Goal: Check status: Check status

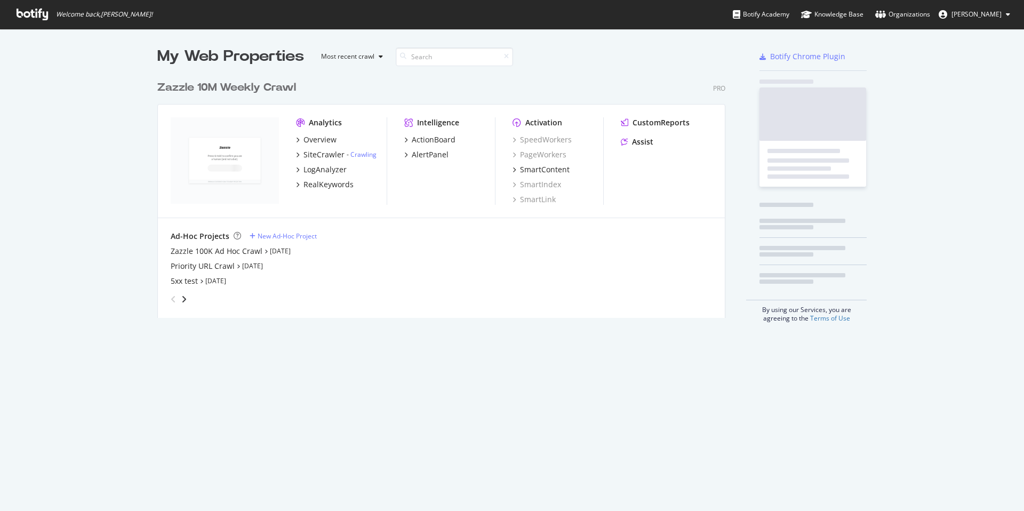
scroll to position [243, 568]
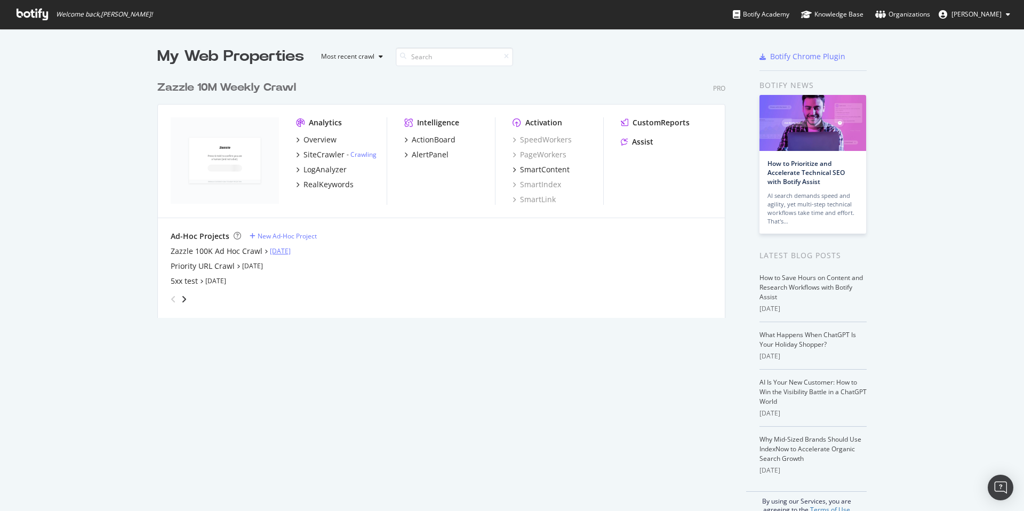
click at [289, 250] on link "[DATE]" at bounding box center [280, 250] width 21 height 9
